Goal: Check status

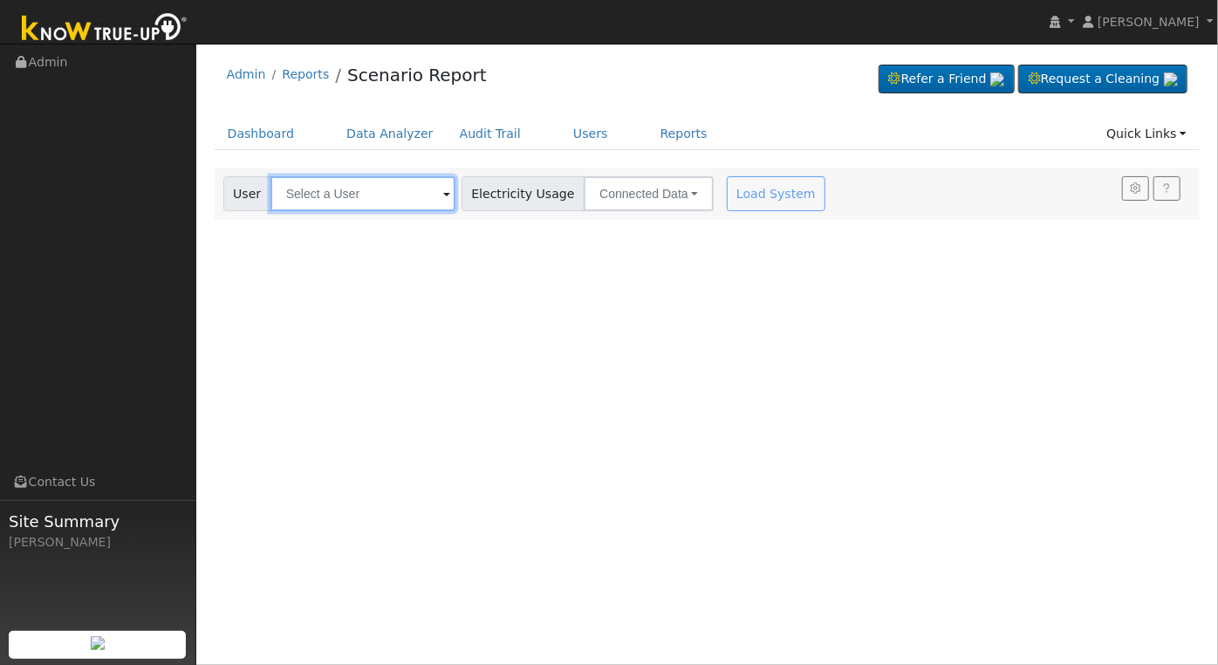
click at [369, 188] on input "text" at bounding box center [362, 193] width 185 height 35
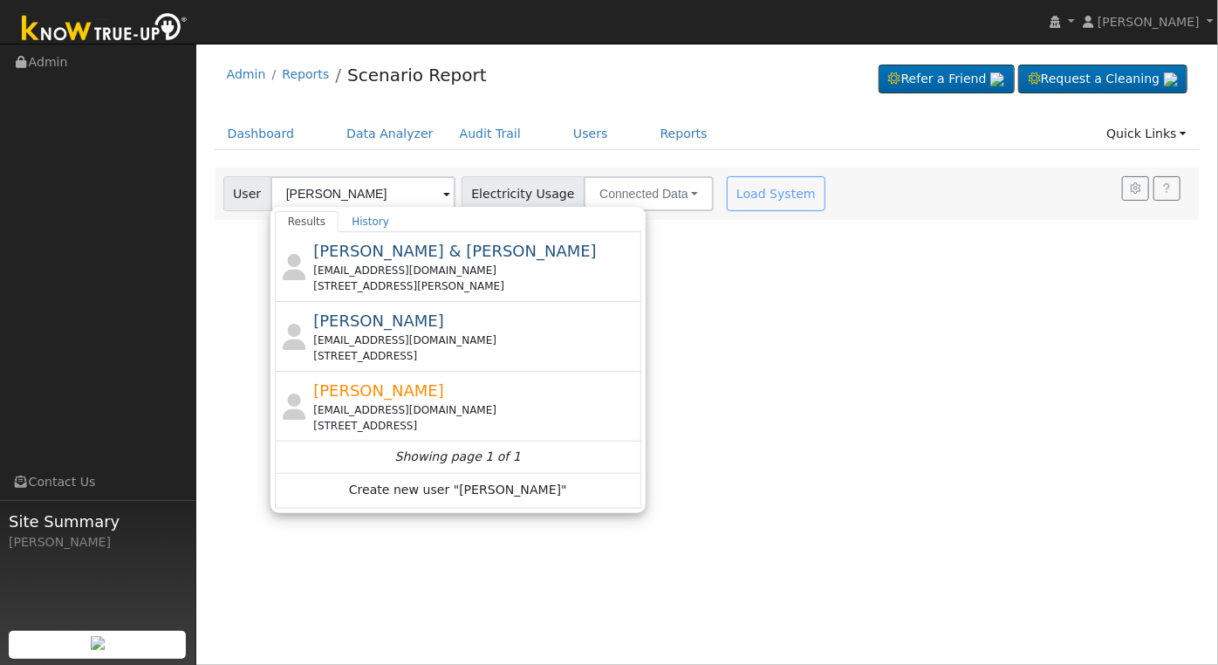
click at [533, 404] on div "[EMAIL_ADDRESS][DOMAIN_NAME]" at bounding box center [475, 410] width 324 height 16
type input "[PERSON_NAME]"
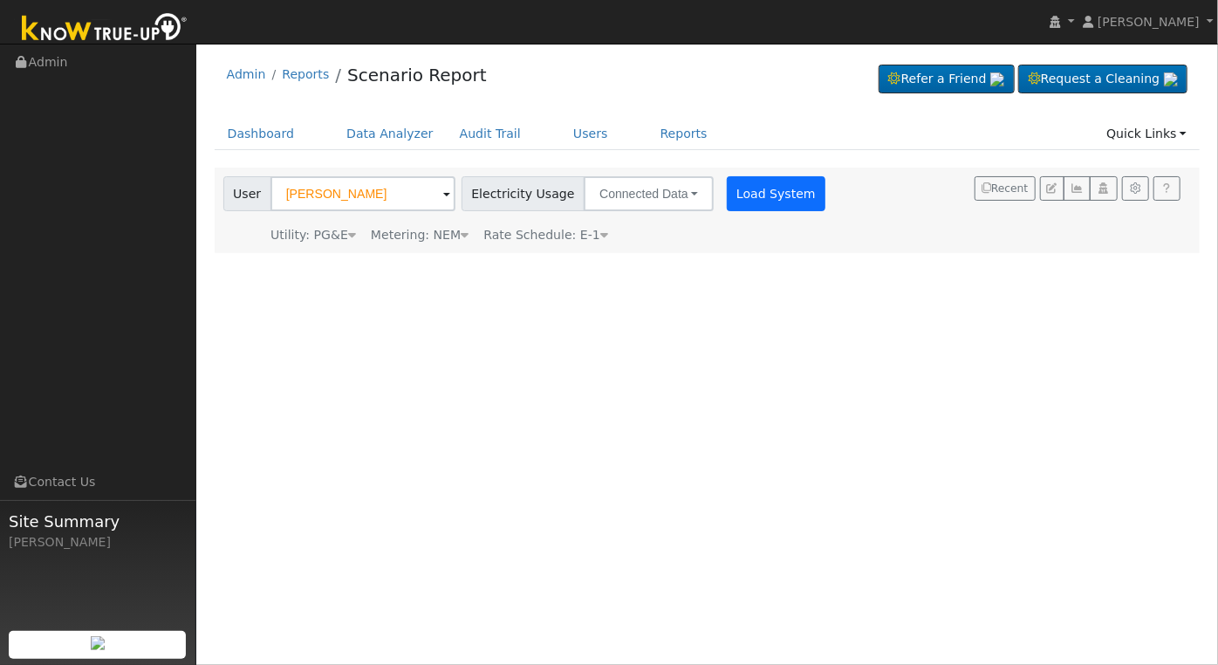
drag, startPoint x: 715, startPoint y: 211, endPoint x: 735, endPoint y: 199, distance: 23.5
click at [716, 211] on div "User [PERSON_NAME] Account Default Account Default Account [STREET_ADDRESS] Pri…" at bounding box center [526, 210] width 613 height 68
click at [751, 192] on button "Load System" at bounding box center [776, 193] width 99 height 35
